Goal: Navigation & Orientation: Find specific page/section

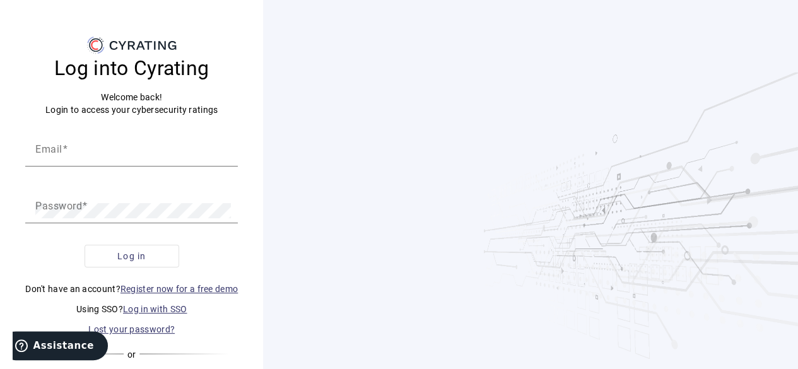
click at [168, 305] on link "Log in with SSO" at bounding box center [155, 309] width 64 height 10
click at [85, 155] on input "Email" at bounding box center [131, 153] width 192 height 15
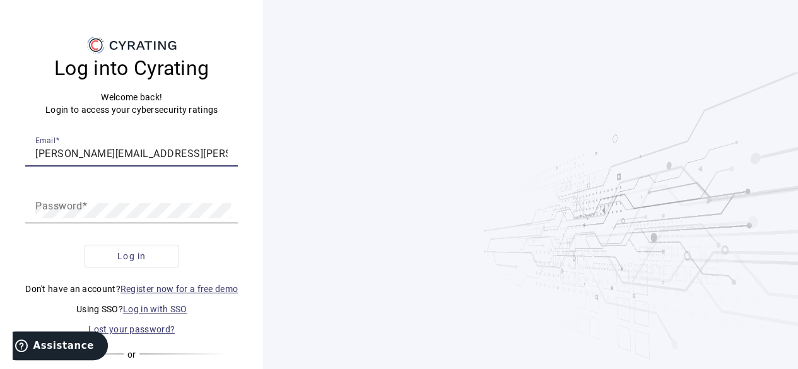
type input "[PERSON_NAME][EMAIL_ADDRESS][PERSON_NAME][DOMAIN_NAME]"
click at [85, 245] on button "Log in" at bounding box center [132, 256] width 95 height 23
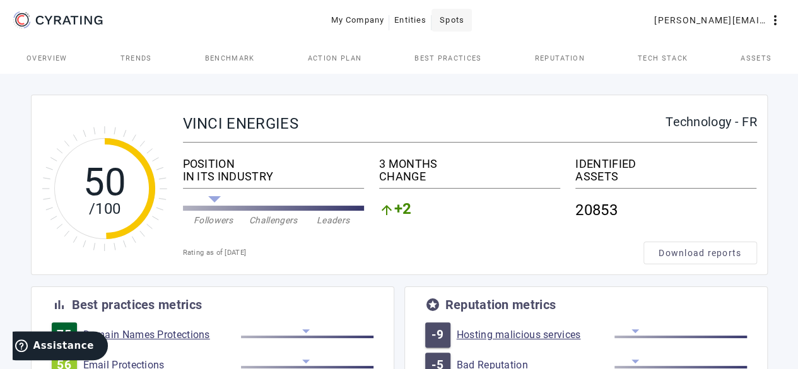
click at [459, 23] on span "Spots" at bounding box center [452, 20] width 25 height 20
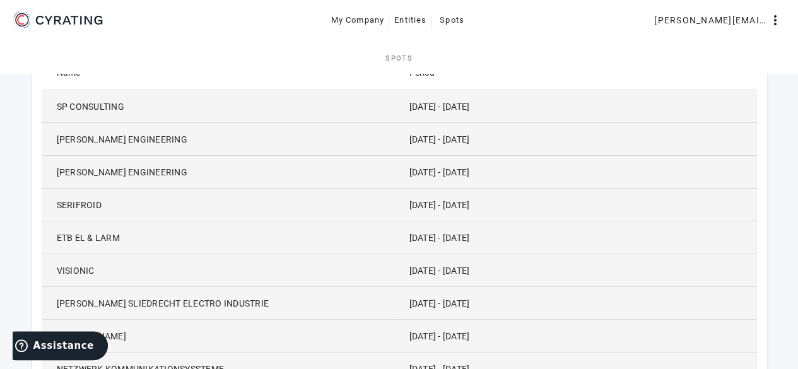
scroll to position [189, 0]
